Goal: Information Seeking & Learning: Understand process/instructions

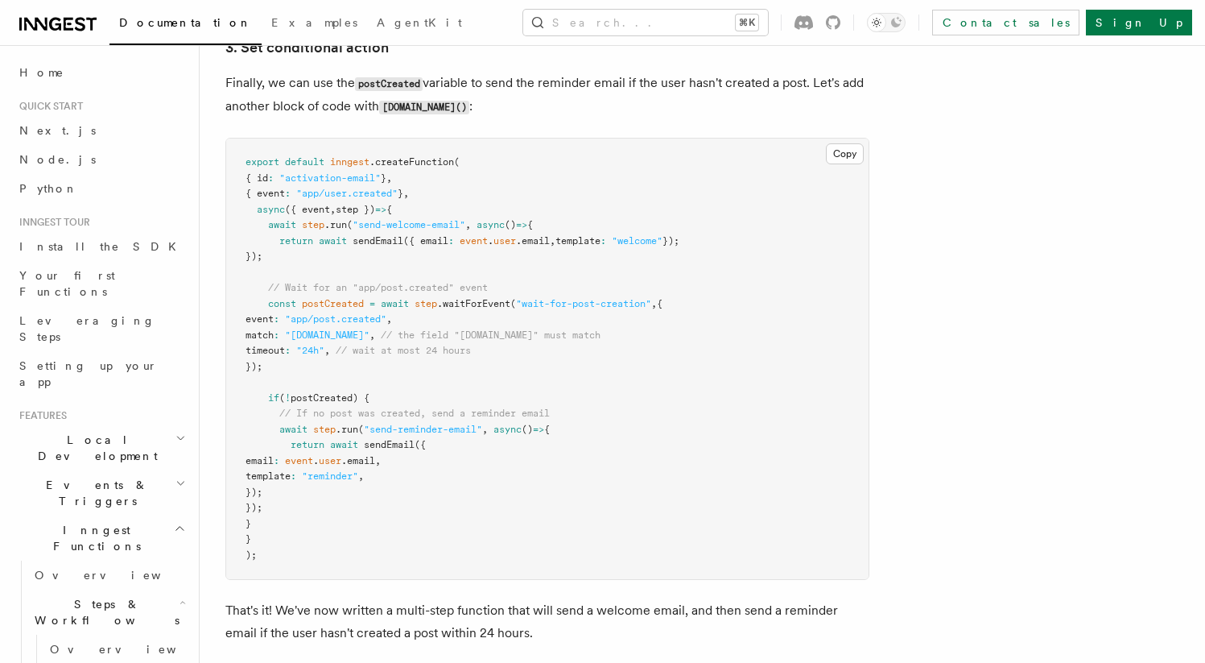
scroll to position [125, 0]
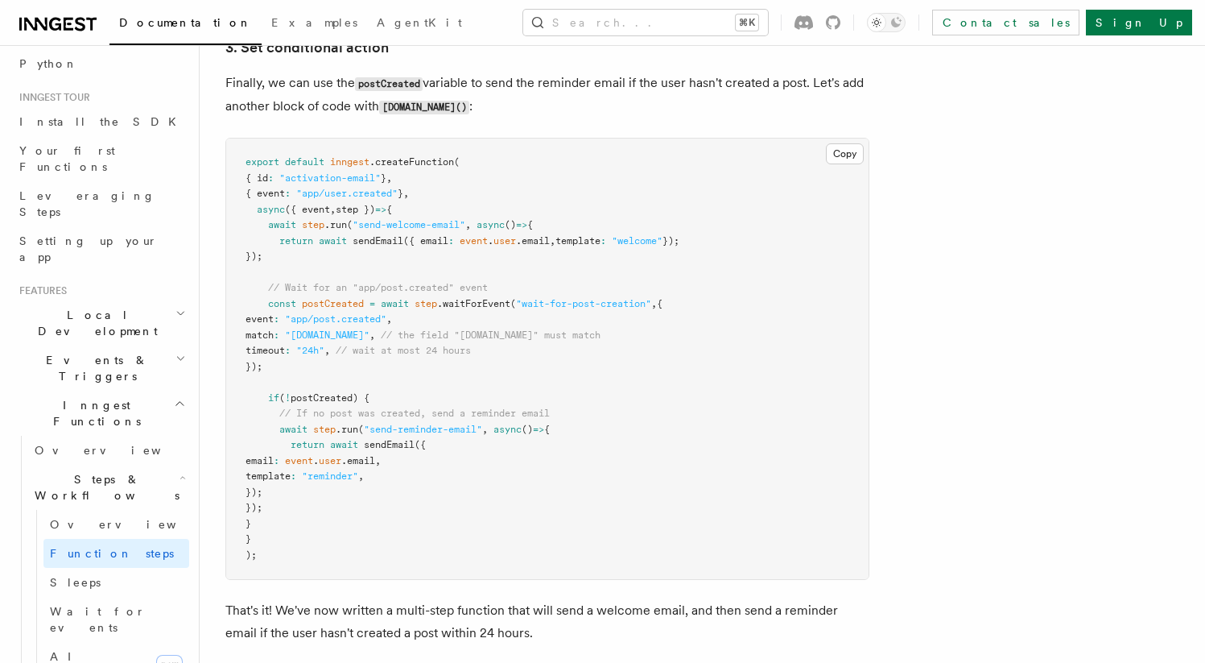
drag, startPoint x: 246, startPoint y: 163, endPoint x: 333, endPoint y: 264, distance: 133.0
click at [333, 264] on pre "export default inngest .createFunction ( { id : "activation-email" } , { event …" at bounding box center [547, 358] width 642 height 440
copy code "export default inngest .createFunction ( { id : "activation-email" } , { event …"
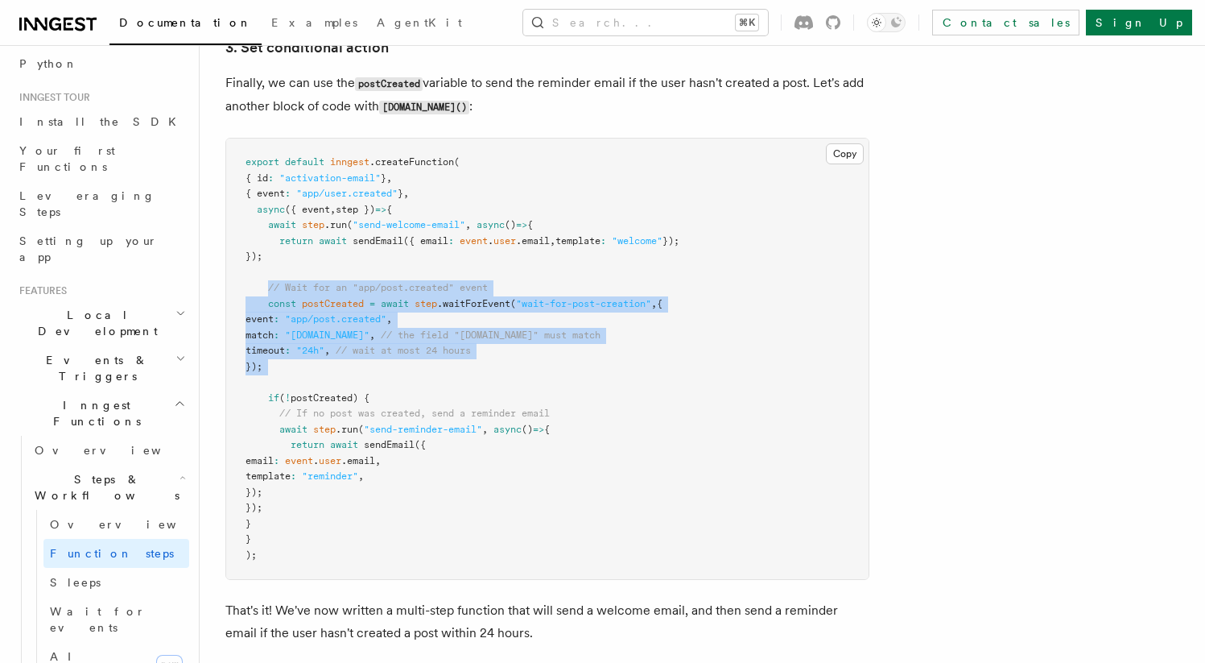
drag, startPoint x: 282, startPoint y: 294, endPoint x: 311, endPoint y: 383, distance: 94.0
click at [311, 383] on pre "export default inngest .createFunction ( { id : "activation-email" } , { event …" at bounding box center [547, 358] width 642 height 440
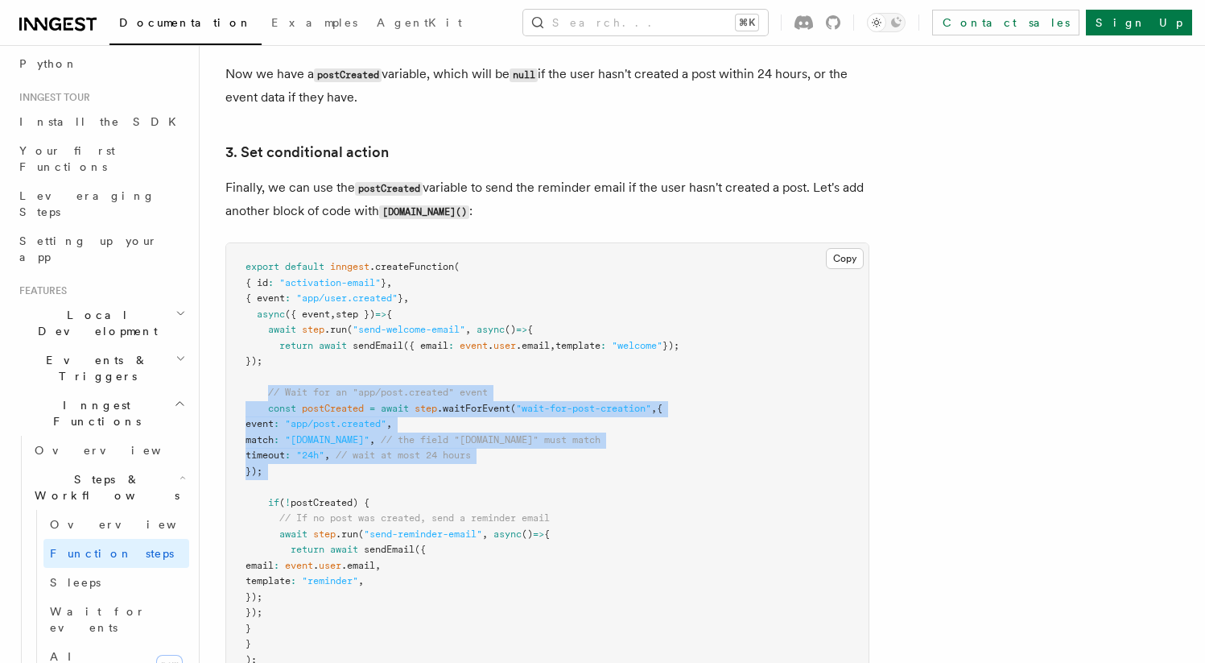
scroll to position [2032, 0]
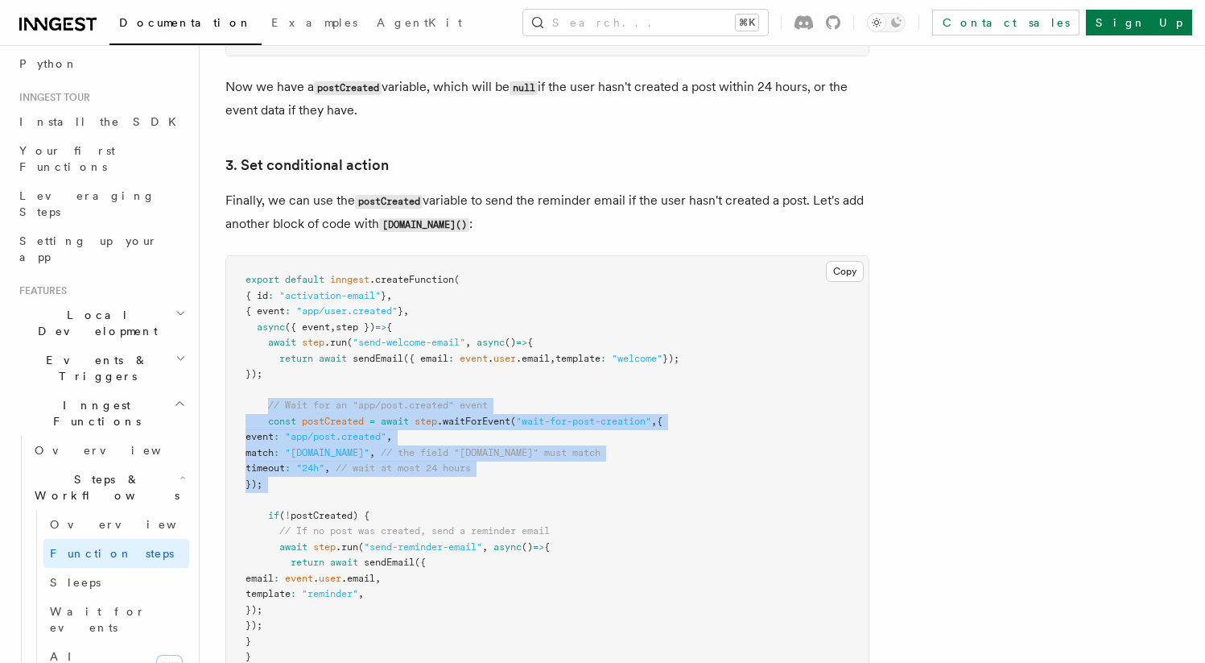
copy code "// Wait for an "app/post.created" event const postCreated = await step .waitFor…"
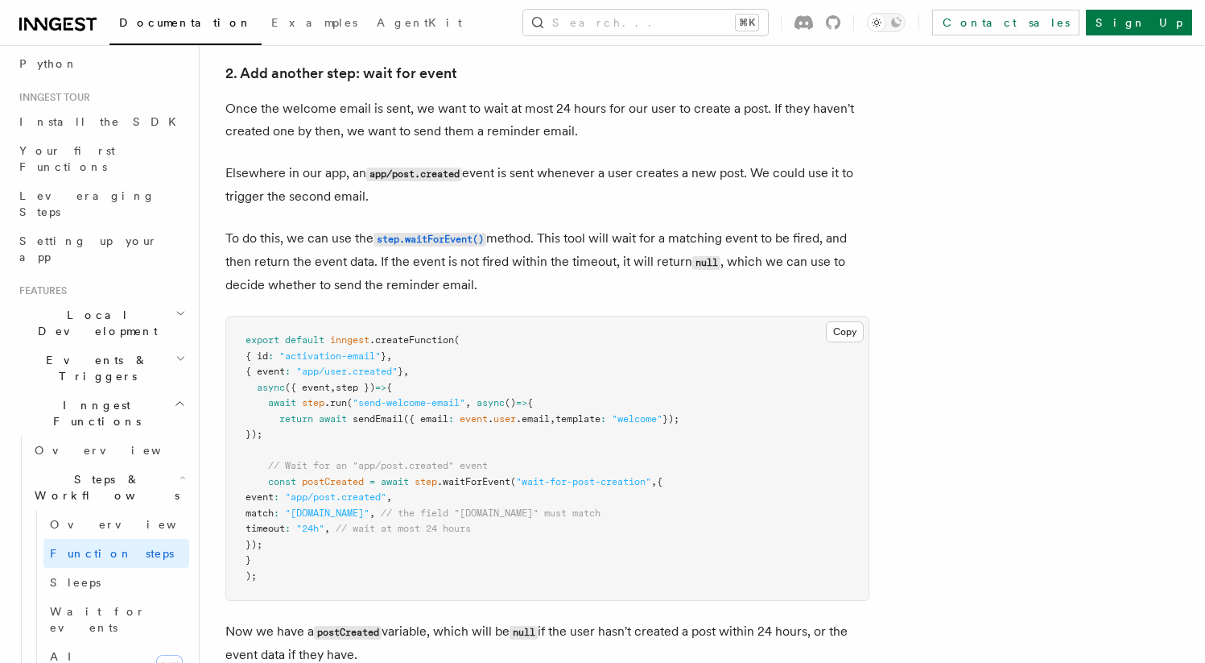
scroll to position [1492, 0]
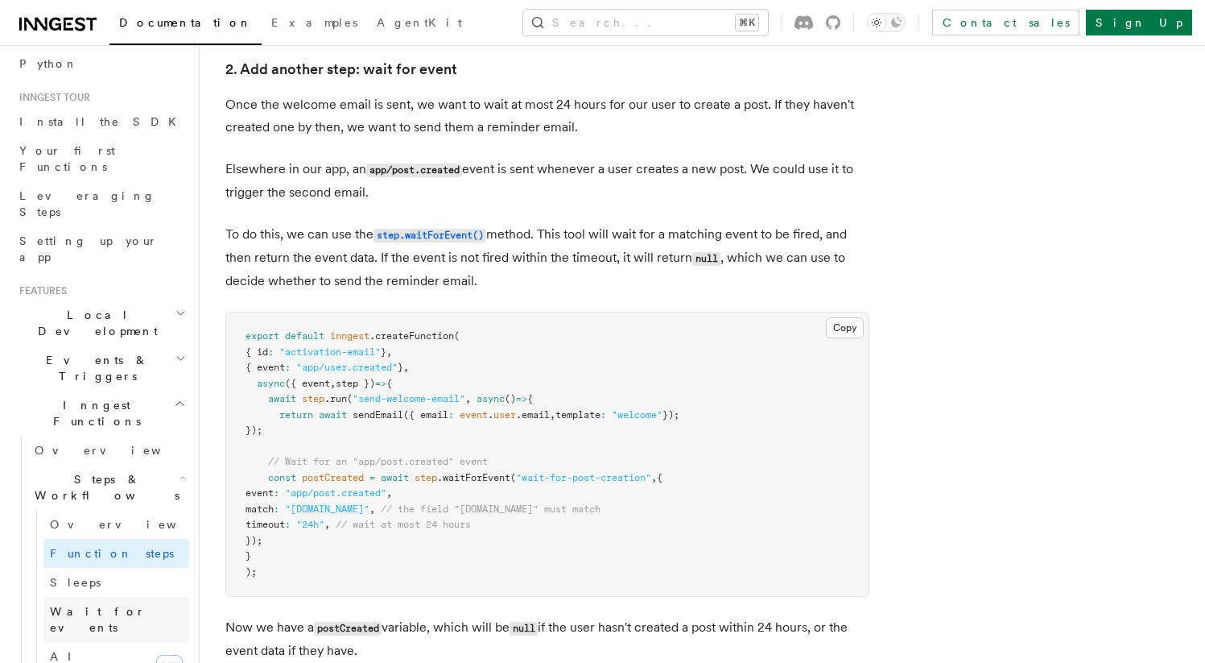
click at [138, 597] on link "Wait for events" at bounding box center [116, 619] width 146 height 45
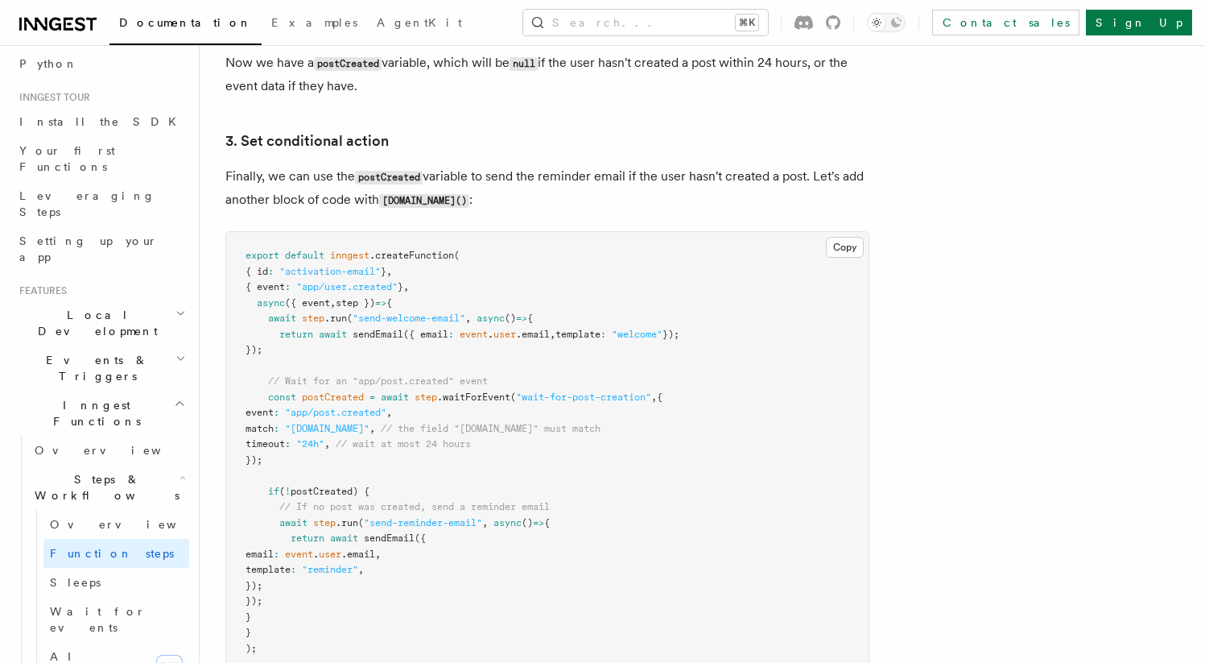
scroll to position [2059, 0]
drag, startPoint x: 274, startPoint y: 522, endPoint x: 403, endPoint y: 580, distance: 142.0
click at [403, 580] on pre "export default inngest .createFunction ( { id : "activation-email" } , { event …" at bounding box center [547, 449] width 642 height 440
copy code "await step .run ( "send-reminder-email" , async () => { return await sendEmail …"
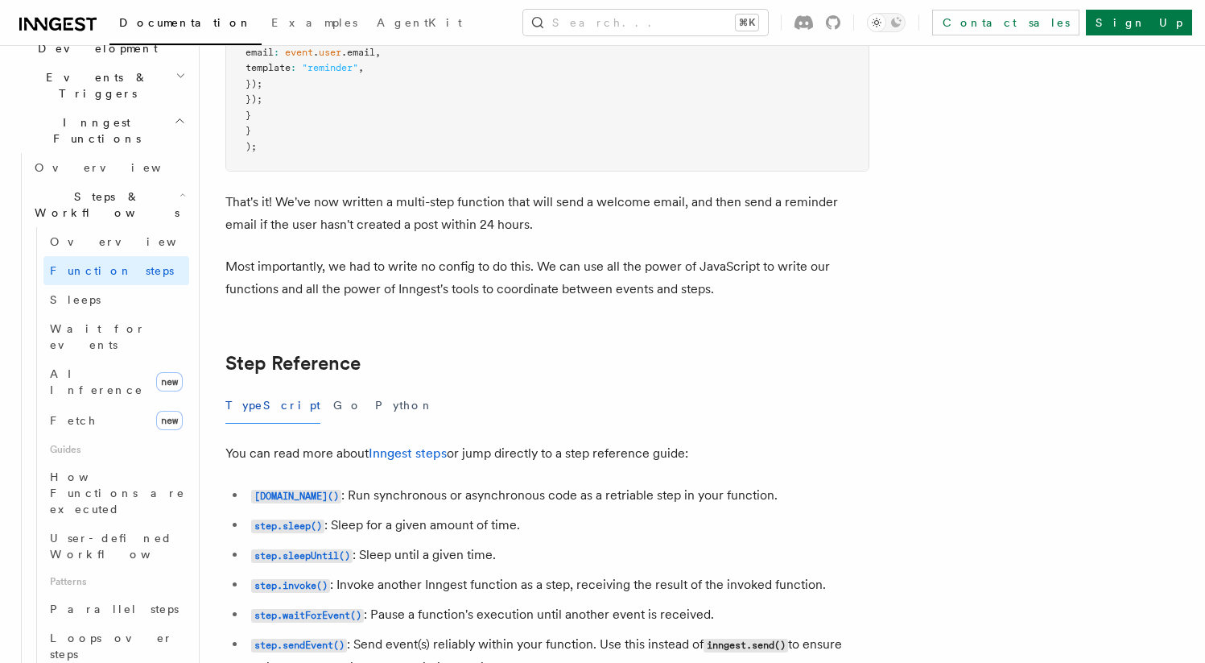
scroll to position [2709, 0]
